Goal: Navigation & Orientation: Find specific page/section

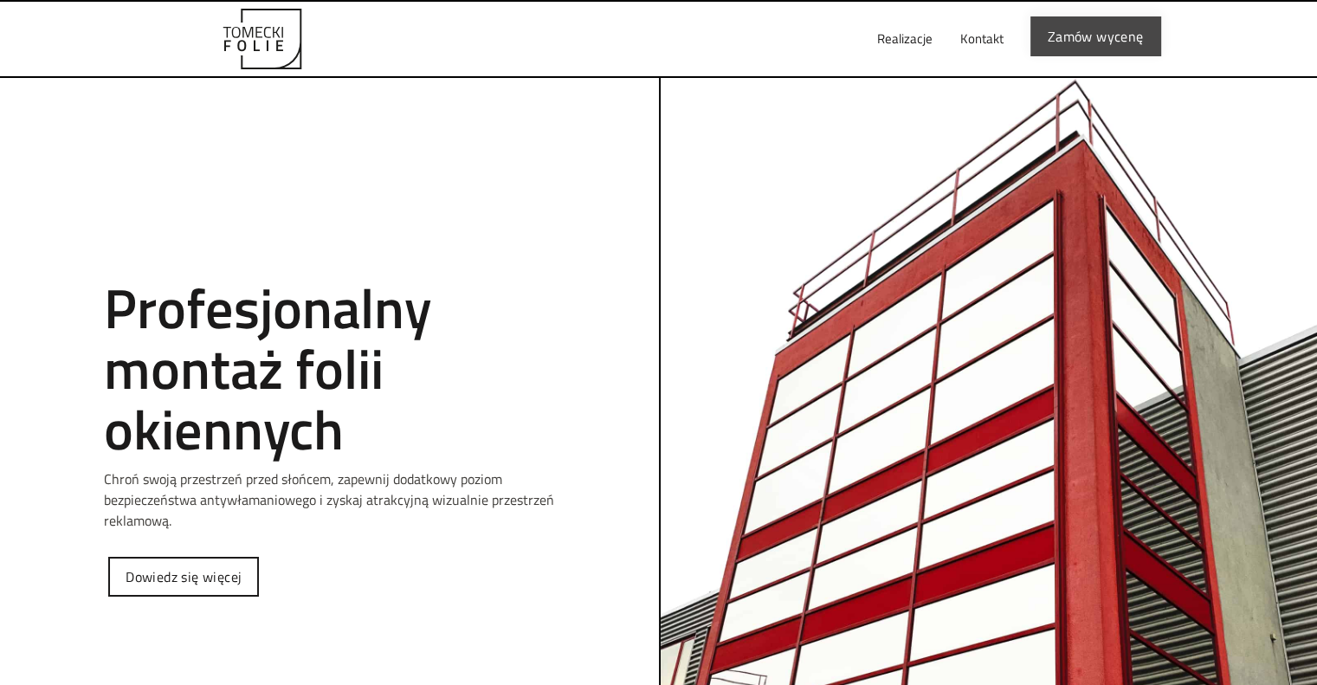
click at [1056, 43] on link "Zamów wycenę" at bounding box center [1095, 36] width 131 height 40
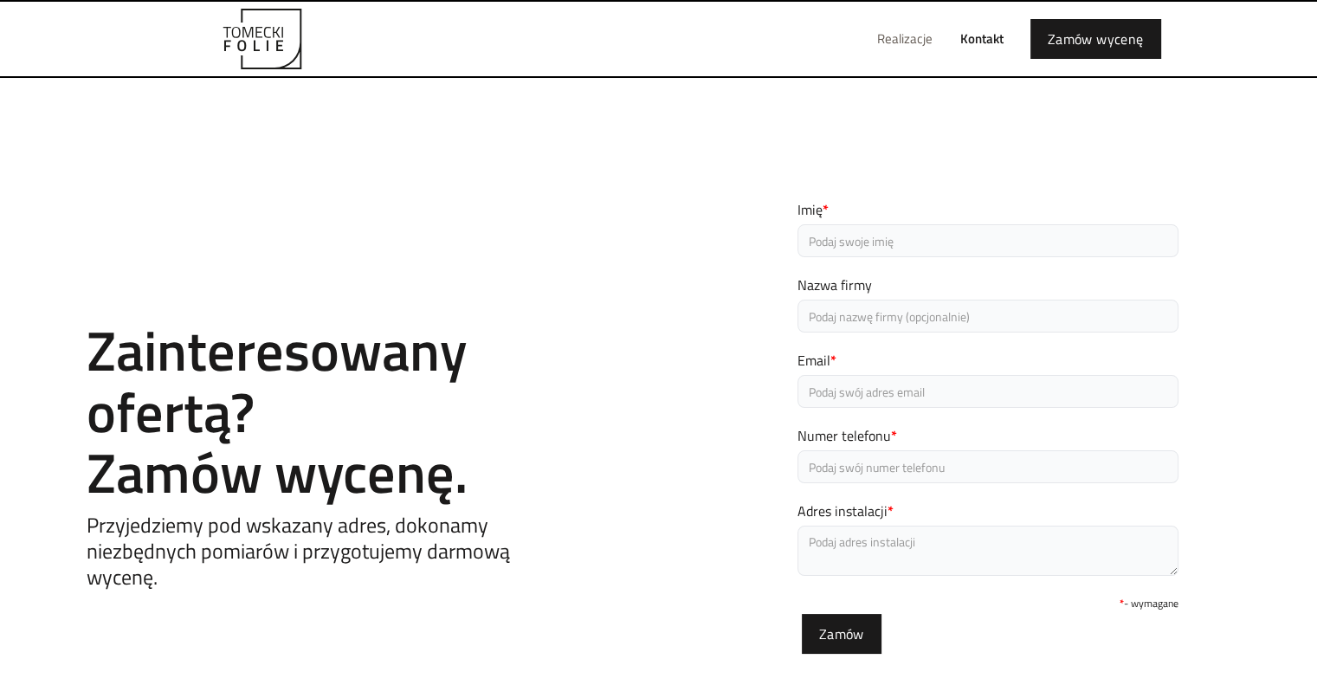
click at [896, 36] on link "Realizacje" at bounding box center [904, 38] width 83 height 55
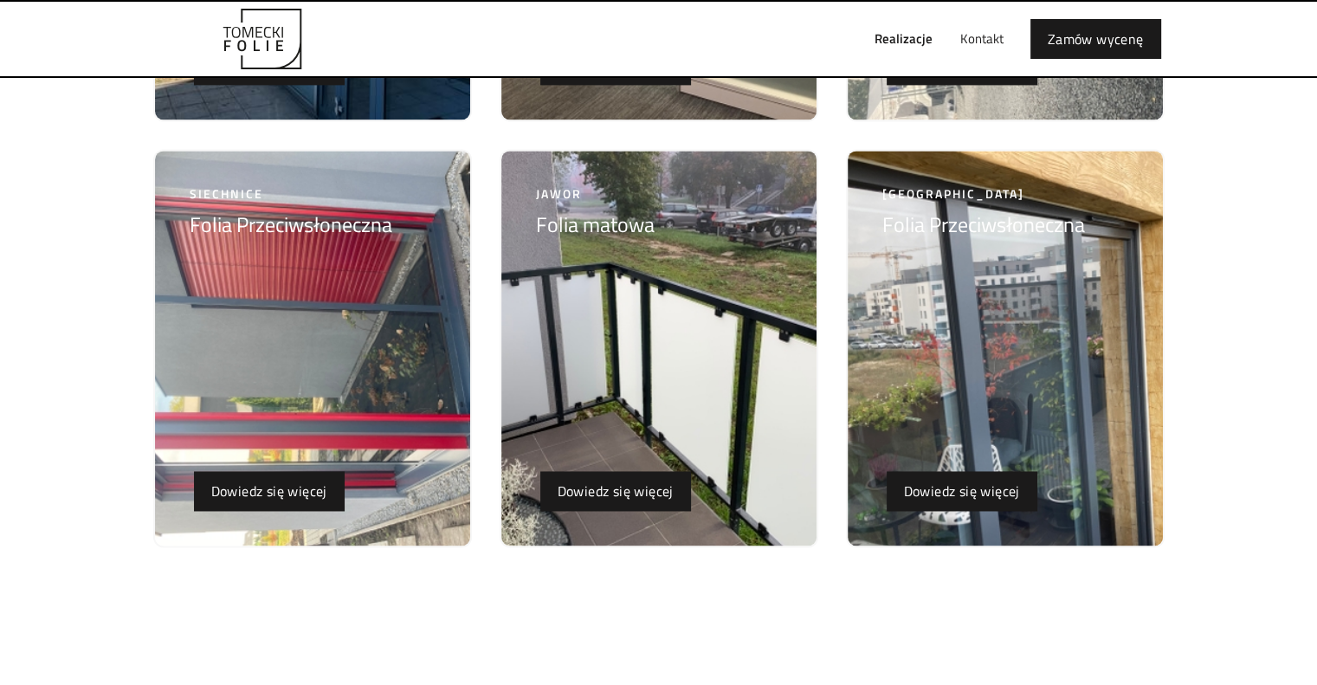
scroll to position [2490, 0]
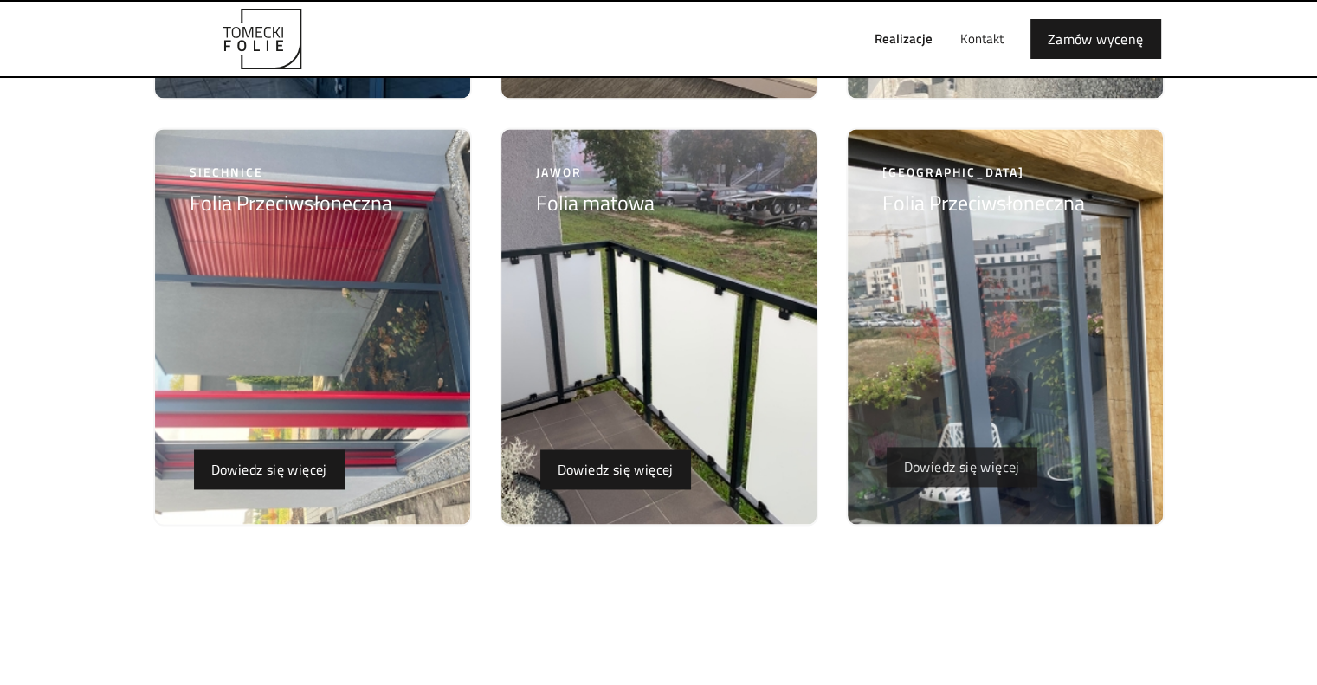
click at [938, 456] on link "Dowiedz się więcej" at bounding box center [962, 467] width 151 height 40
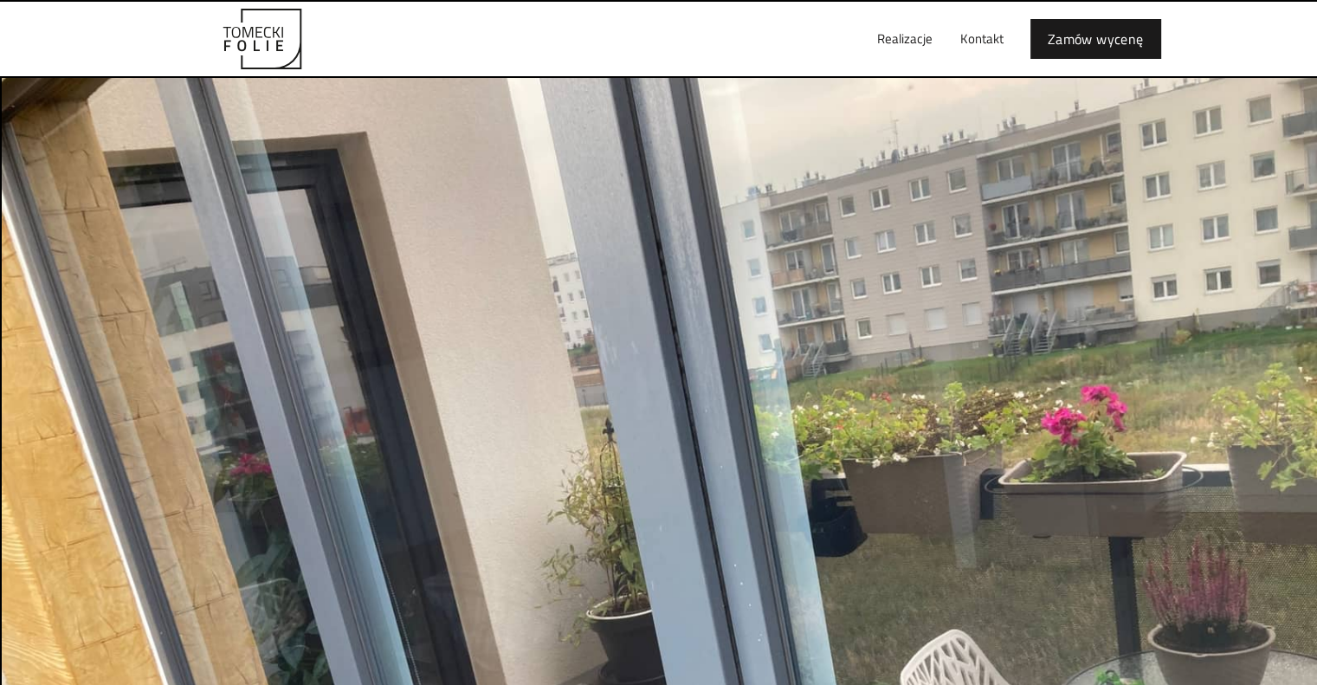
scroll to position [76, 0]
